Goal: Find specific page/section: Find specific page/section

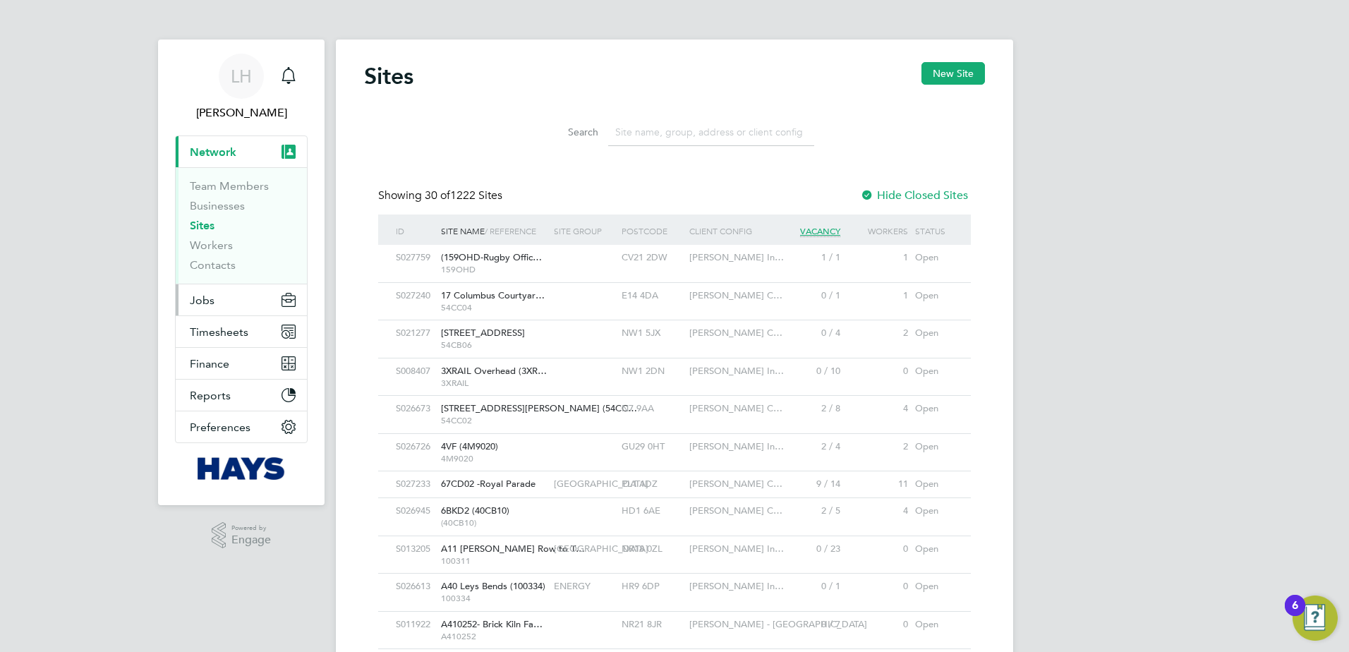
click at [220, 310] on button "Jobs" at bounding box center [241, 299] width 131 height 31
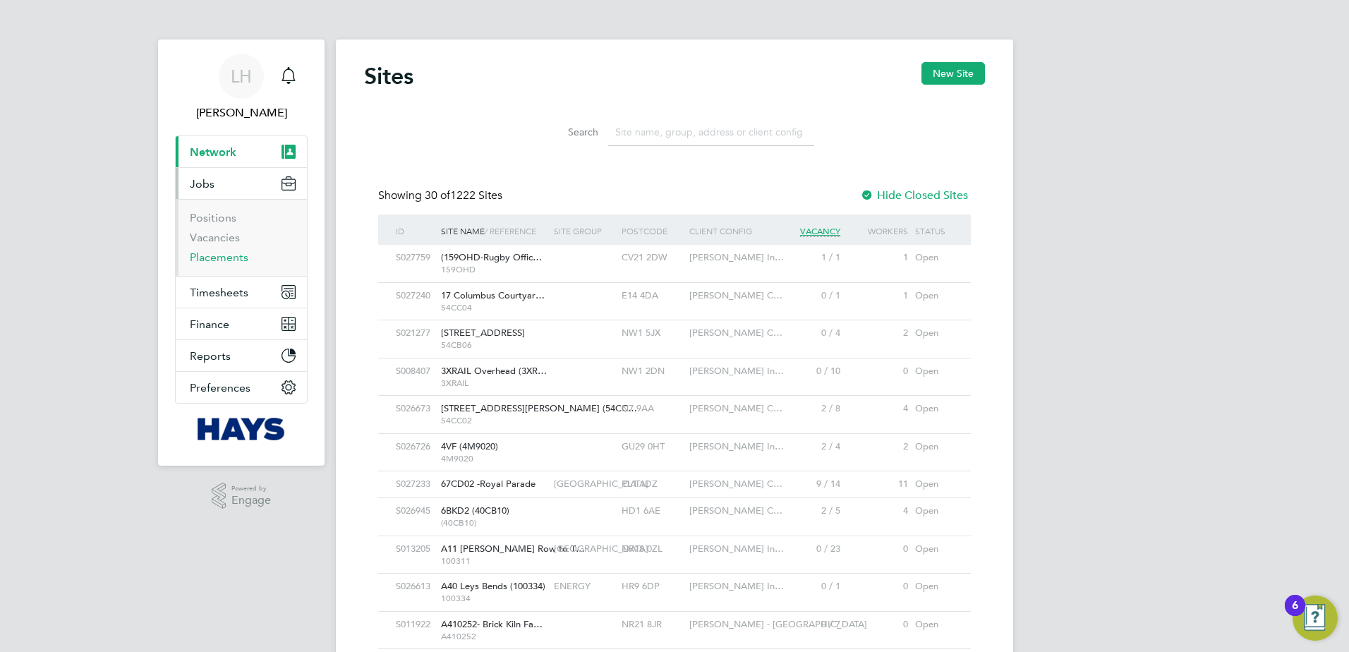
click at [208, 260] on link "Placements" at bounding box center [219, 256] width 59 height 13
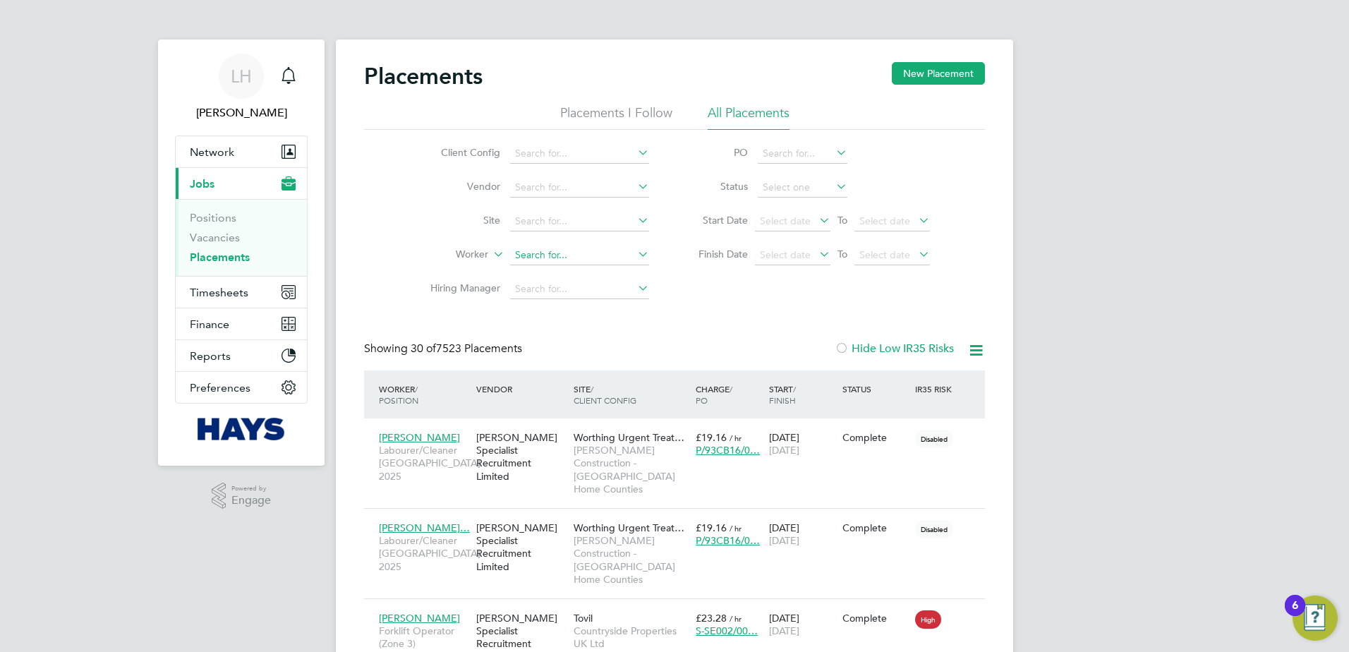
click at [540, 255] on input at bounding box center [579, 255] width 139 height 20
paste input "mark macrae"
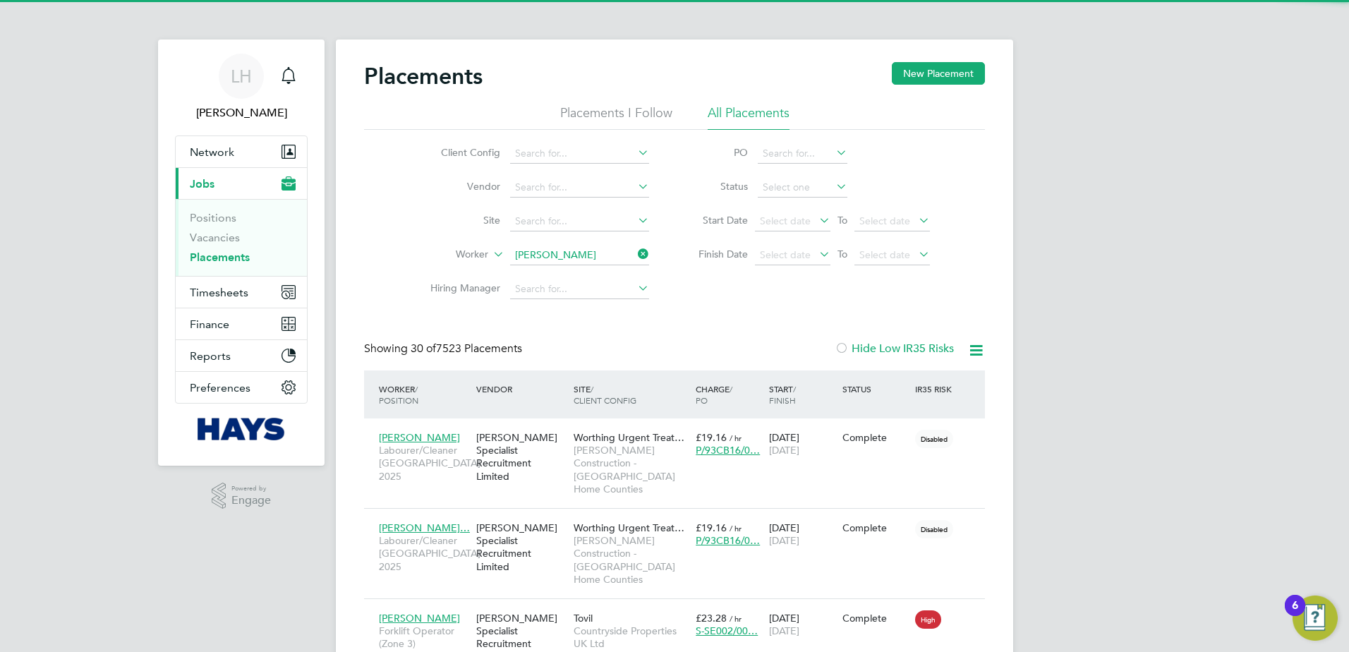
click at [597, 274] on li "Mark Macrae" at bounding box center [579, 274] width 140 height 19
type input "[PERSON_NAME]"
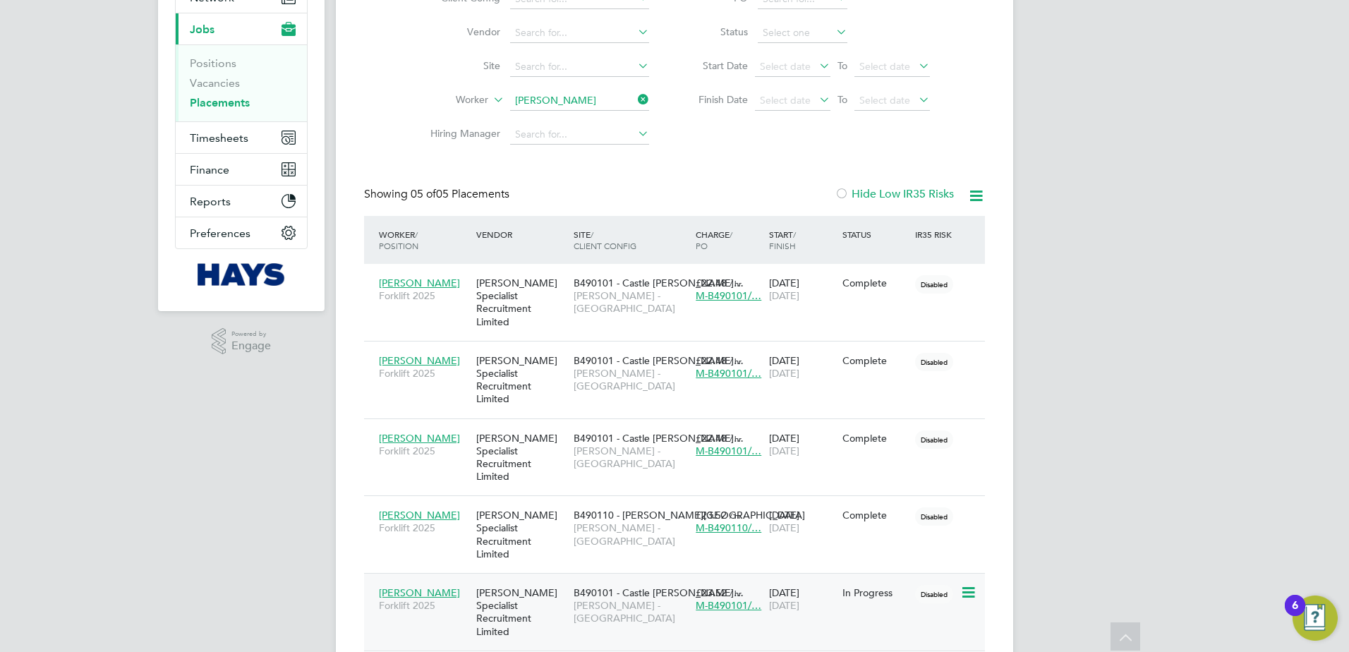
click at [620, 586] on span "B490101 - Castle Gresl…" at bounding box center [658, 592] width 170 height 13
click at [499, 502] on div "[PERSON_NAME] Specialist Recruitment Limited" at bounding box center [521, 535] width 97 height 66
click at [635, 102] on icon at bounding box center [635, 100] width 0 height 20
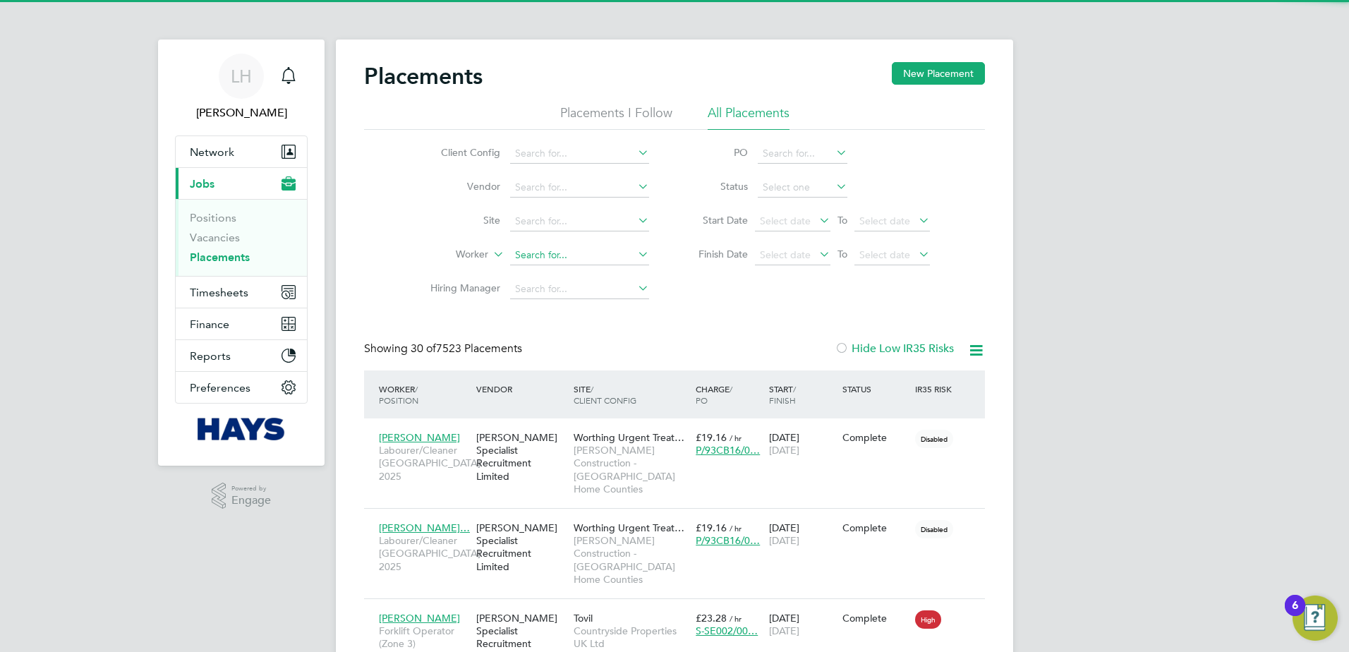
scroll to position [66, 123]
click at [544, 259] on input at bounding box center [579, 255] width 139 height 20
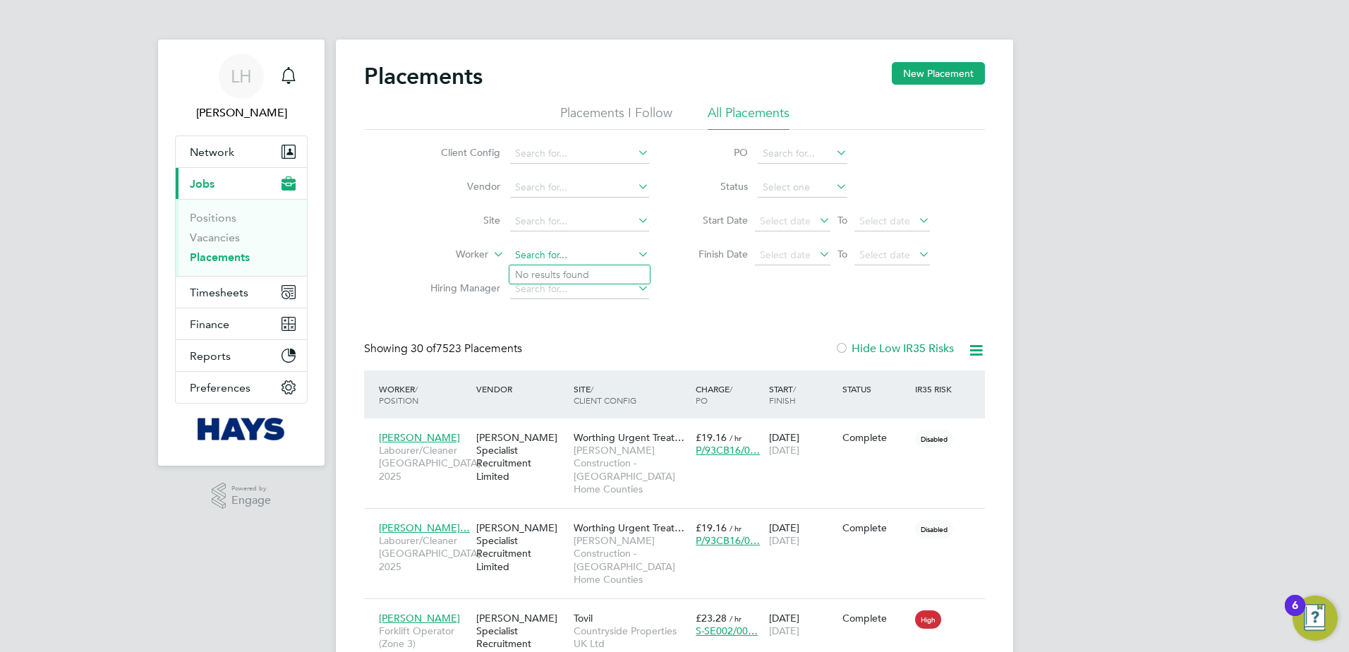
paste input "Mark Christopher Jones"
click at [566, 255] on input "Mark Christopher Jones" at bounding box center [579, 255] width 139 height 20
type input "Mark Jones"
click at [585, 274] on li "No results found" at bounding box center [579, 274] width 140 height 18
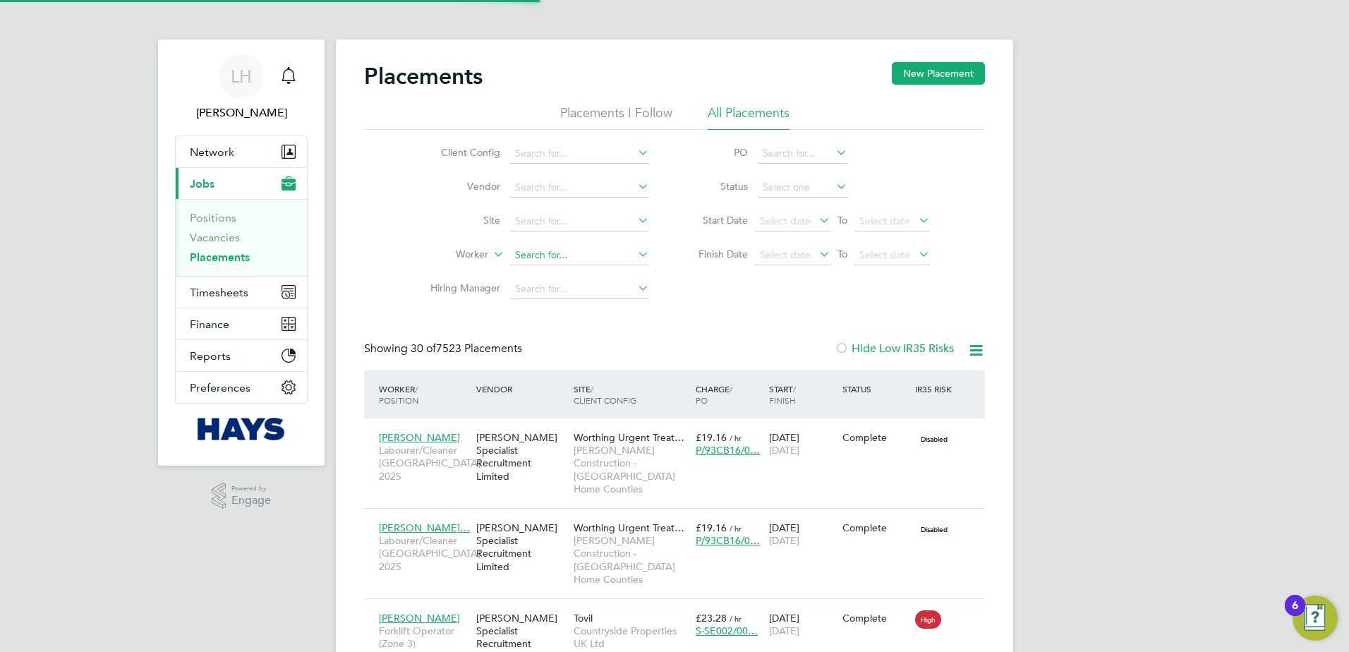
click at [585, 257] on input at bounding box center [579, 255] width 139 height 20
paste input "Mark Christopher Jones"
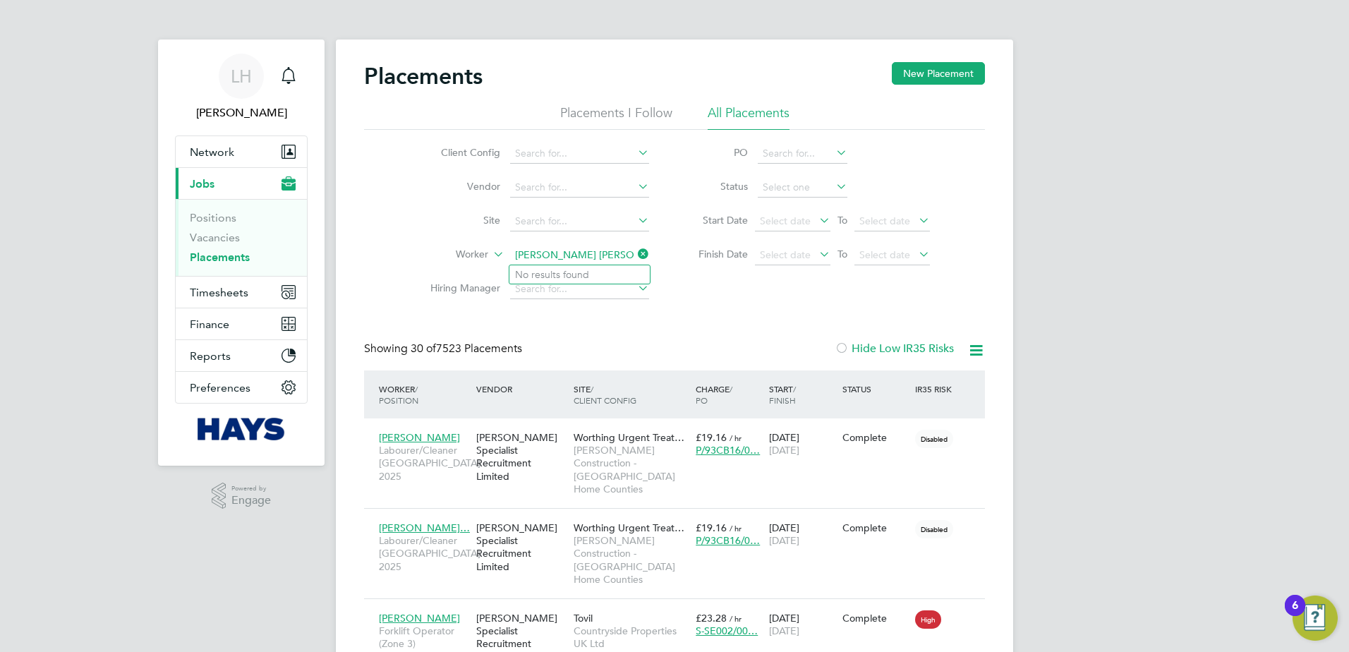
type input "Mark Christopher Jones"
click at [563, 240] on li "Worker Mark Christopher Jones" at bounding box center [533, 255] width 265 height 34
click at [564, 254] on input at bounding box center [579, 255] width 139 height 20
paste input "Mark Christopher Jones"
click at [564, 254] on input "Mark Christopher Jones" at bounding box center [579, 255] width 139 height 20
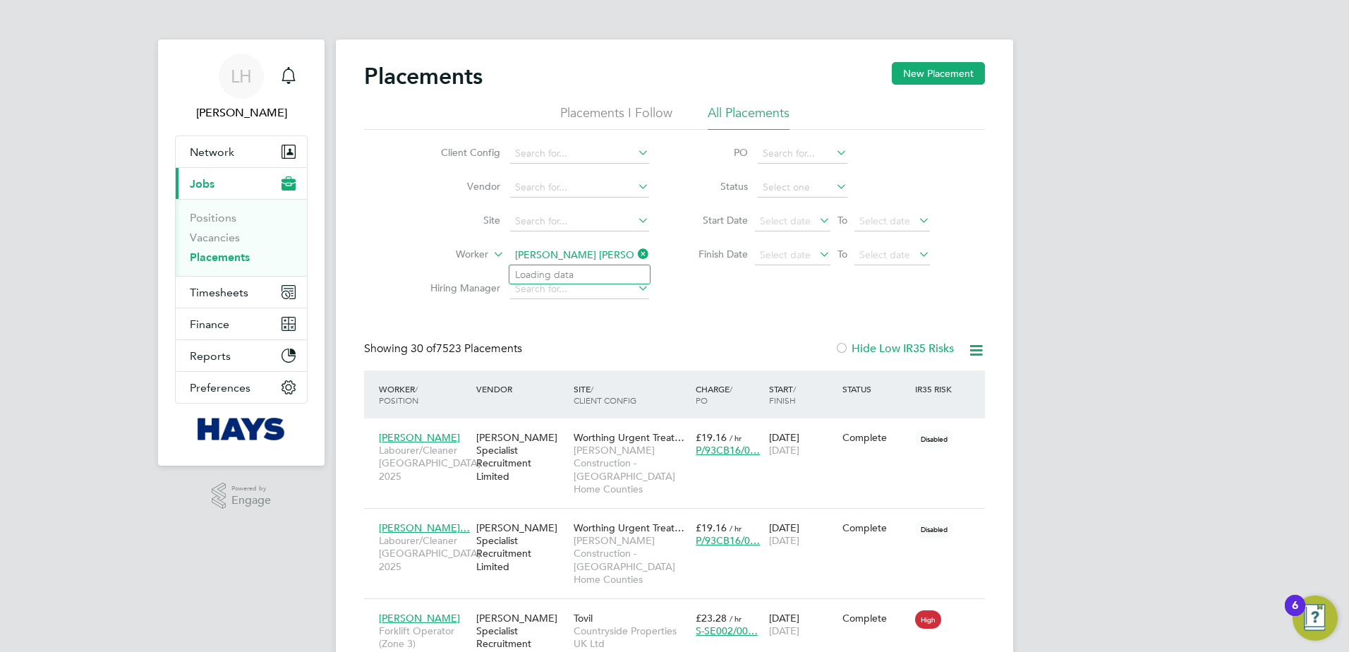
click at [564, 254] on input "Mark Christopher Jones" at bounding box center [579, 255] width 139 height 20
type input "Mark Jones"
click at [579, 279] on li "Mark Jones" at bounding box center [579, 274] width 140 height 19
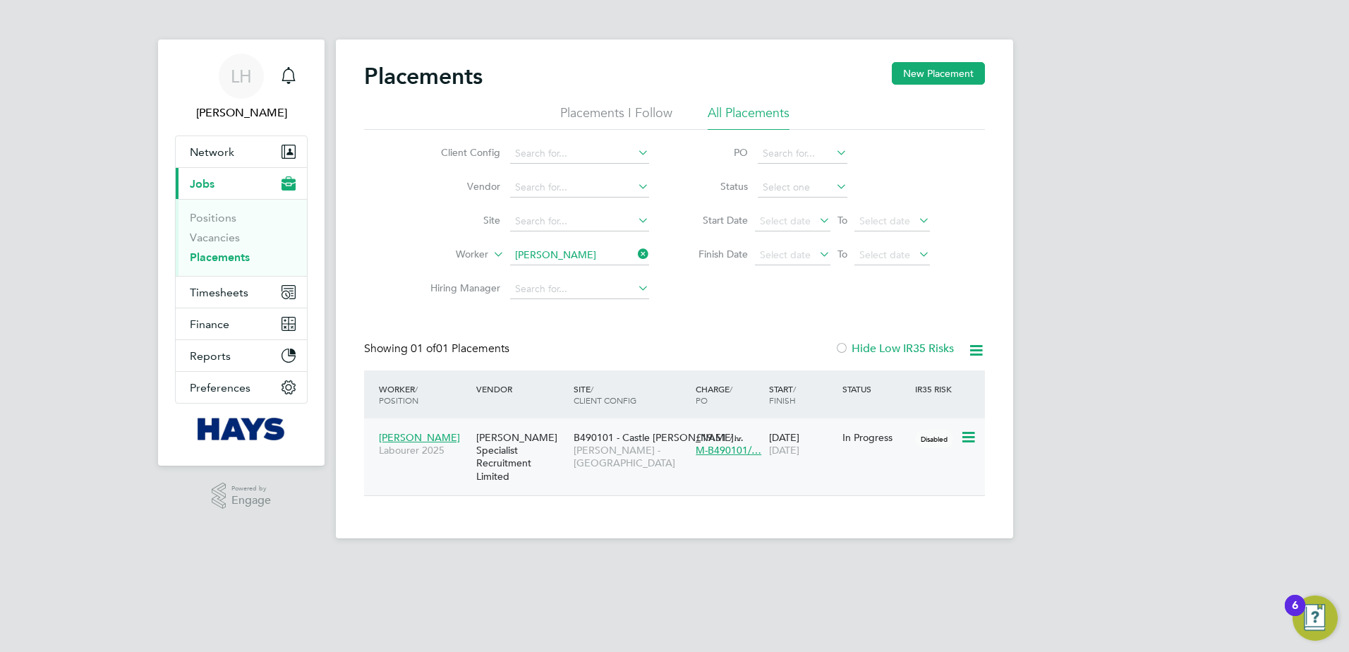
click at [535, 459] on div "[PERSON_NAME] Specialist Recruitment Limited" at bounding box center [521, 457] width 97 height 66
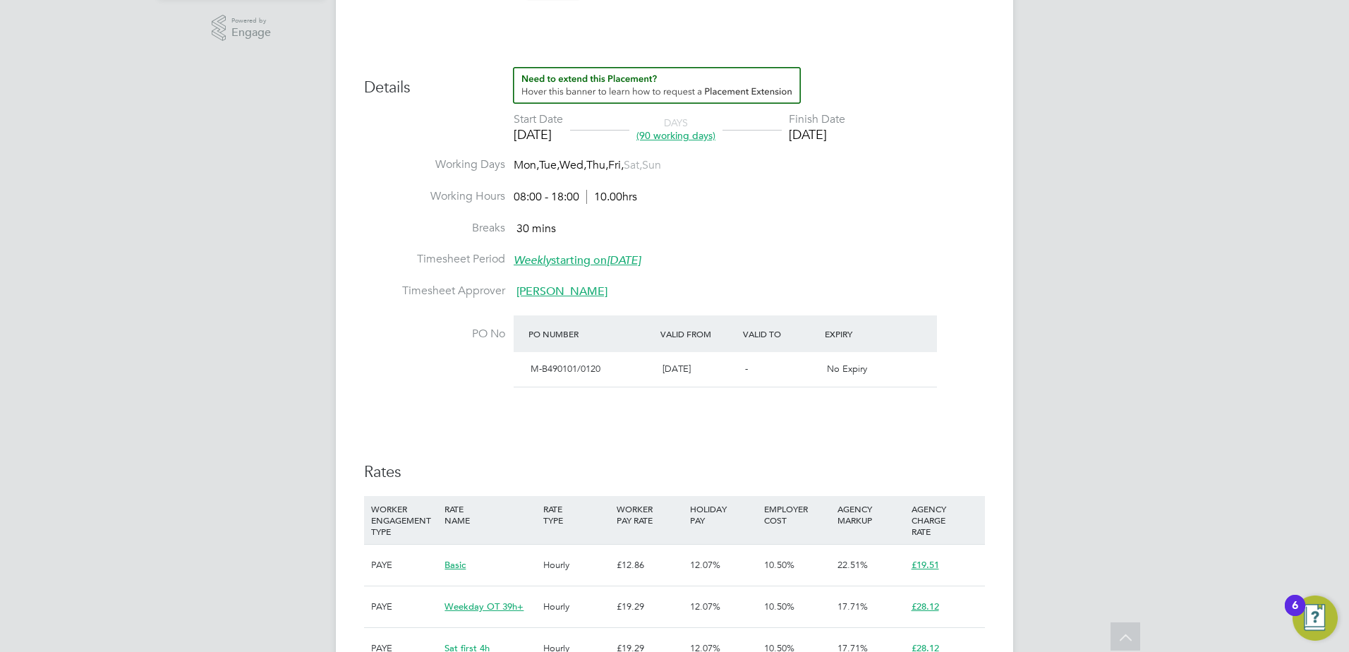
scroll to position [465, 0]
